Goal: Find specific page/section: Find specific page/section

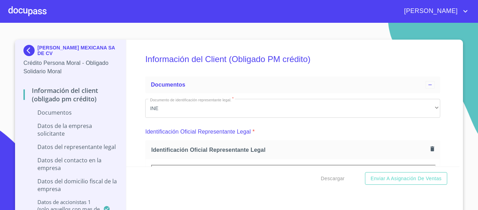
scroll to position [2915, 0]
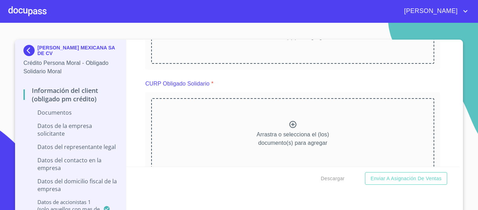
click at [33, 13] on div at bounding box center [27, 11] width 38 height 22
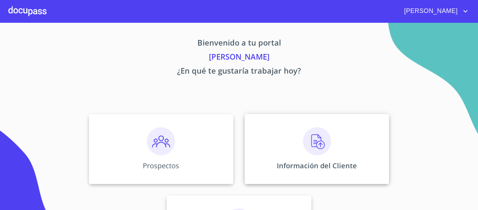
click at [288, 153] on div "Información del Cliente" at bounding box center [317, 149] width 144 height 70
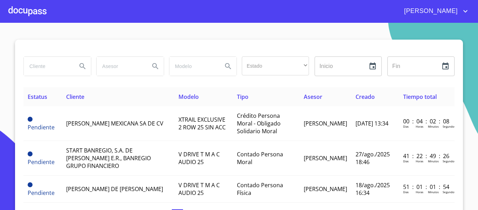
click at [54, 69] on input "search" at bounding box center [48, 66] width 48 height 19
type input "hancar"
click at [78, 66] on icon "Search" at bounding box center [82, 66] width 8 height 8
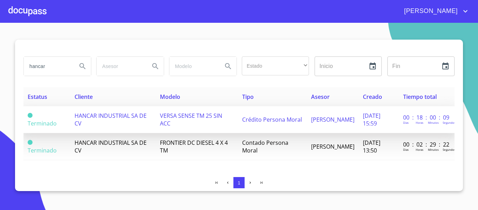
click at [311, 123] on span "[PERSON_NAME]" at bounding box center [332, 119] width 43 height 8
